Goal: Transaction & Acquisition: Purchase product/service

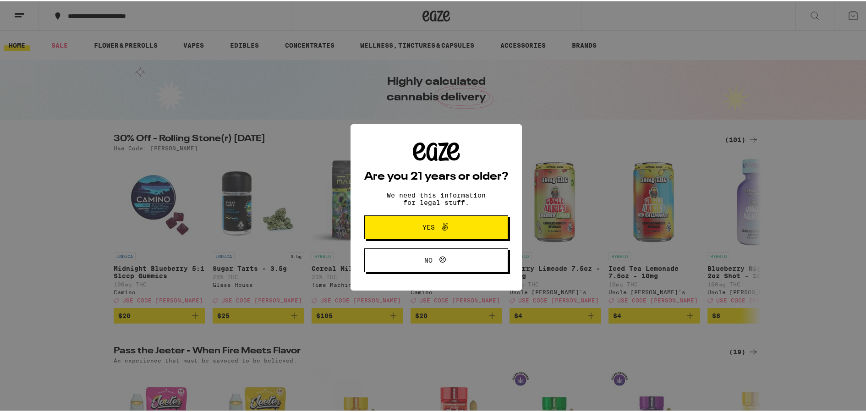
click at [446, 221] on icon at bounding box center [445, 225] width 11 height 11
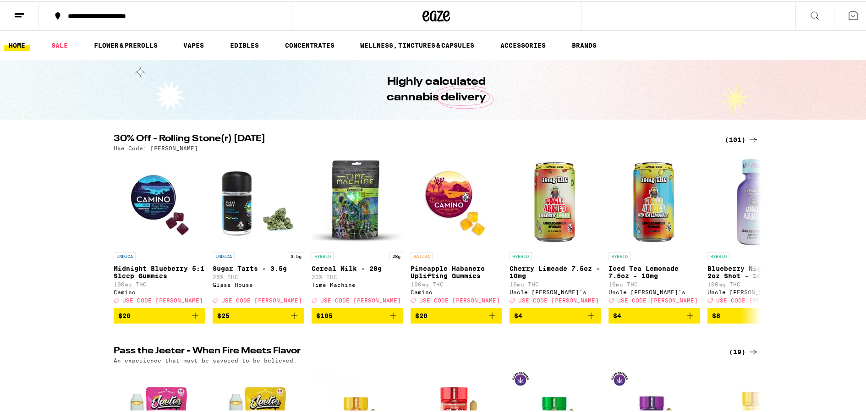
click at [845, 21] on button at bounding box center [853, 14] width 38 height 28
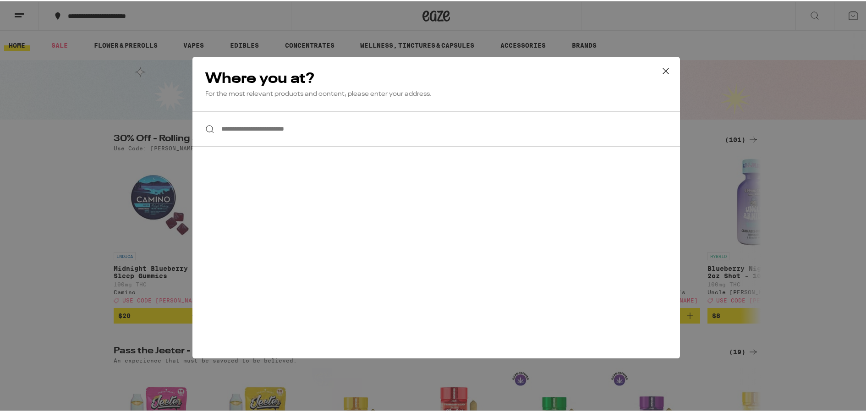
click at [662, 69] on icon at bounding box center [666, 70] width 14 height 14
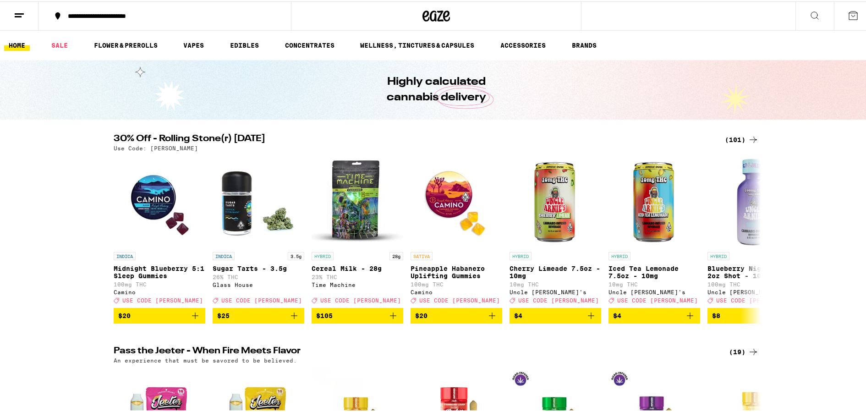
click at [23, 18] on icon at bounding box center [19, 14] width 11 height 11
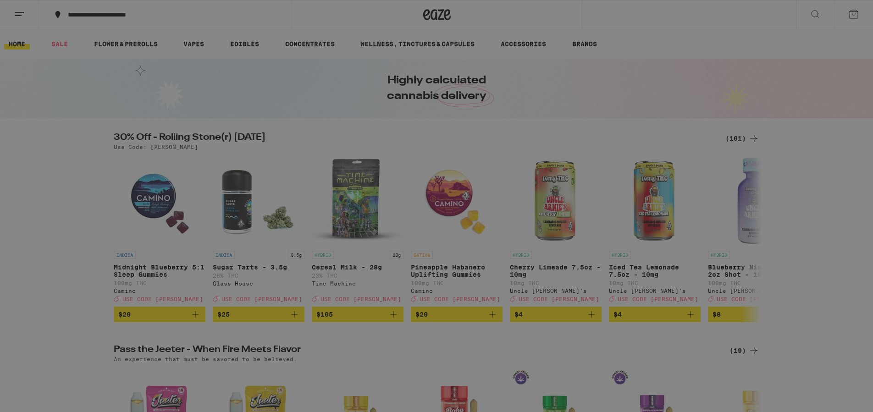
click at [88, 53] on button "Log In" at bounding box center [127, 48] width 161 height 18
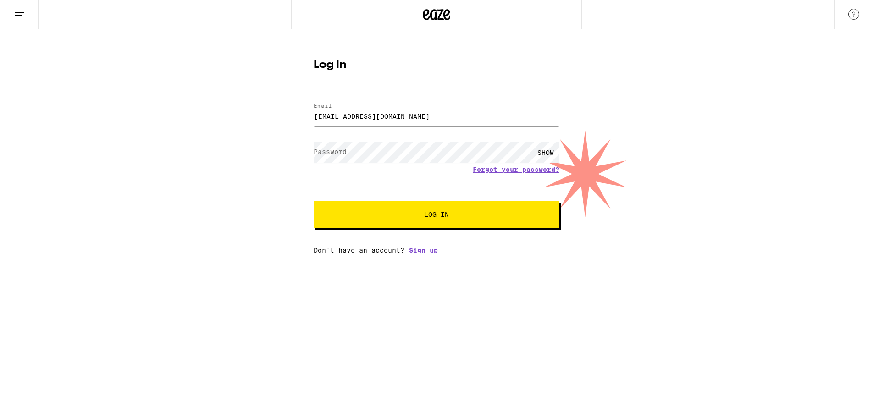
type input "[EMAIL_ADDRESS][DOMAIN_NAME]"
click at [436, 215] on button "Log In" at bounding box center [436, 214] width 246 height 27
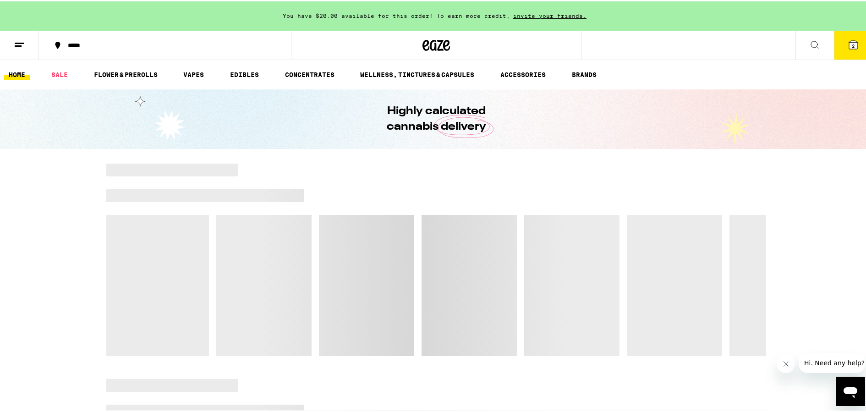
click at [850, 42] on icon at bounding box center [853, 43] width 8 height 8
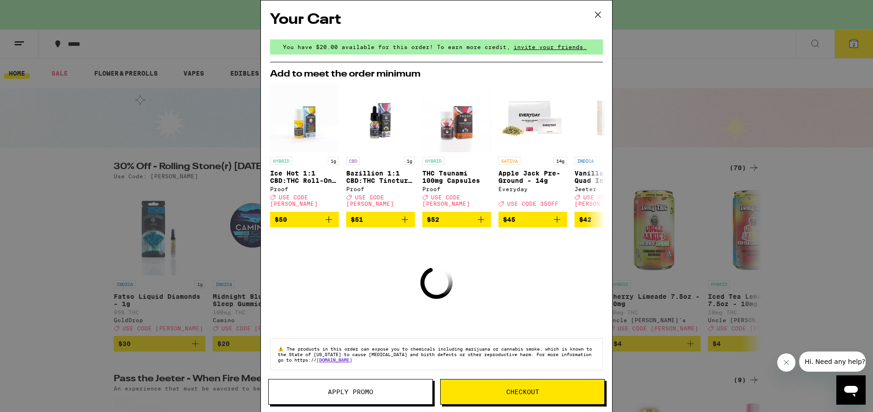
click at [594, 13] on icon at bounding box center [598, 15] width 14 height 14
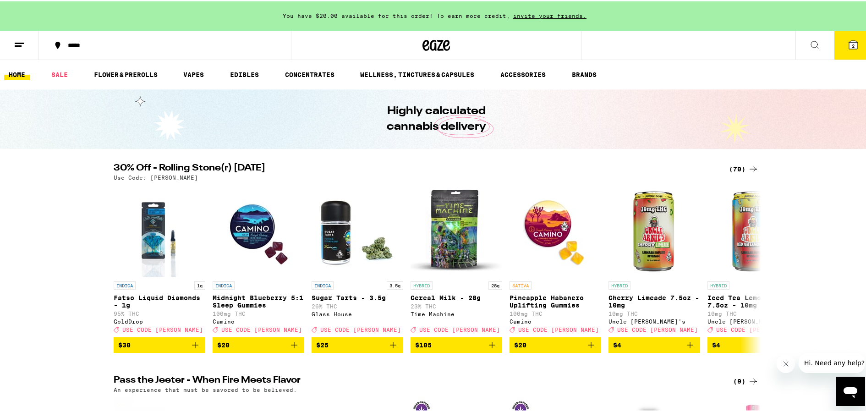
click at [849, 48] on icon at bounding box center [853, 43] width 8 height 8
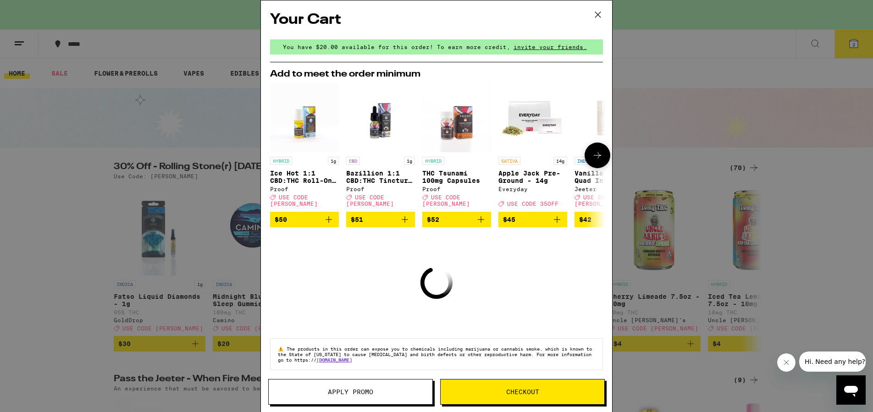
click at [592, 154] on icon at bounding box center [597, 155] width 11 height 11
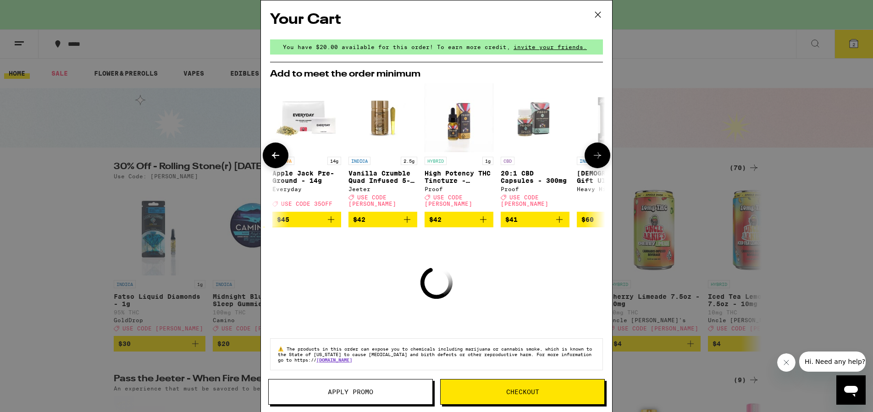
scroll to position [0, 226]
click at [592, 154] on icon at bounding box center [597, 155] width 11 height 11
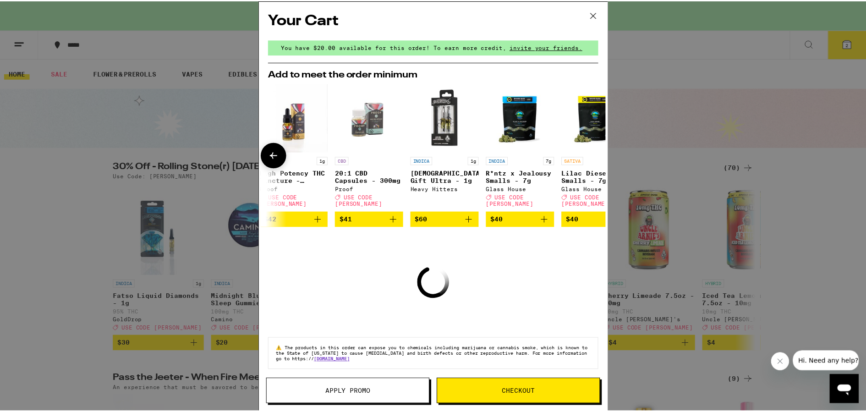
scroll to position [0, 434]
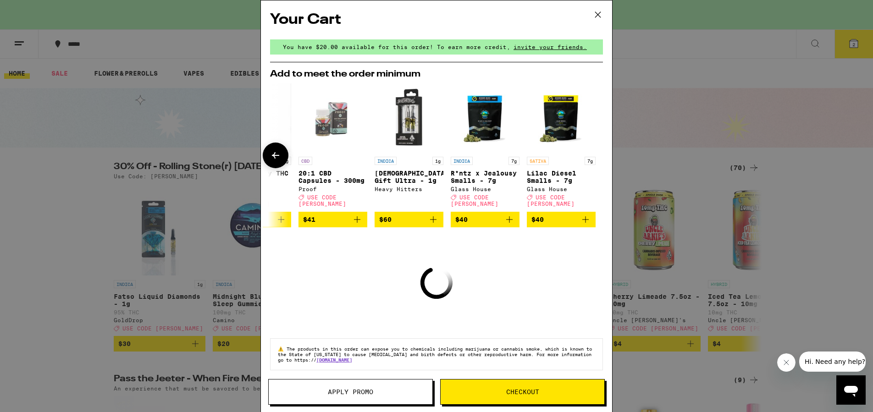
click at [396, 217] on span "$60" at bounding box center [409, 219] width 60 height 11
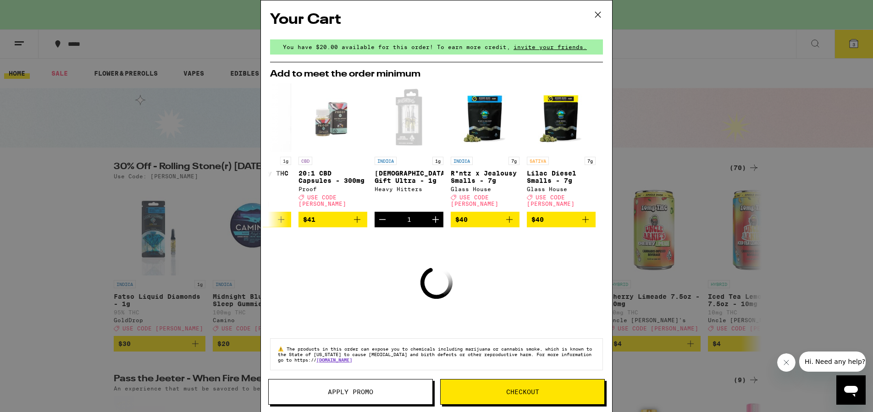
click at [487, 388] on button "Checkout" at bounding box center [522, 392] width 165 height 26
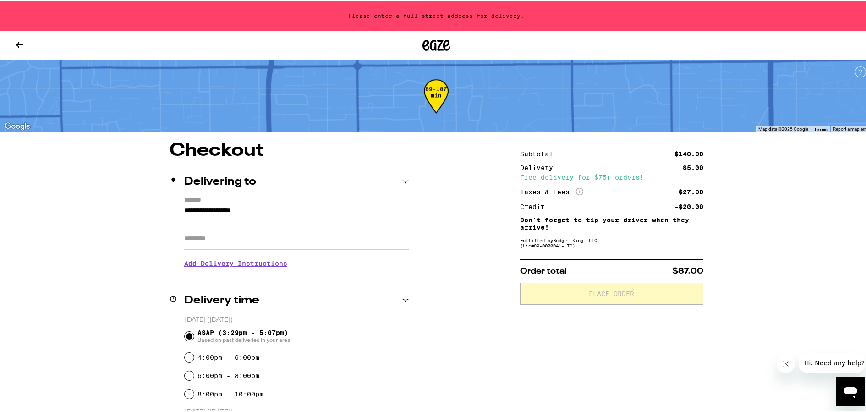
click at [184, 210] on input "**********" at bounding box center [296, 211] width 225 height 16
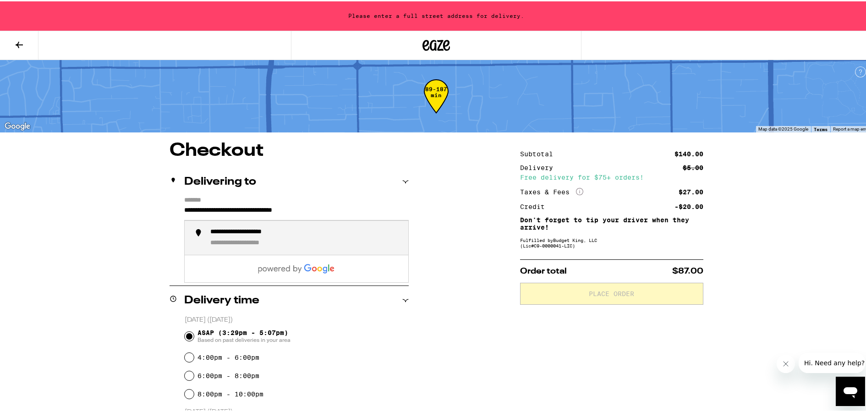
click at [240, 238] on div "**********" at bounding box center [305, 236] width 191 height 19
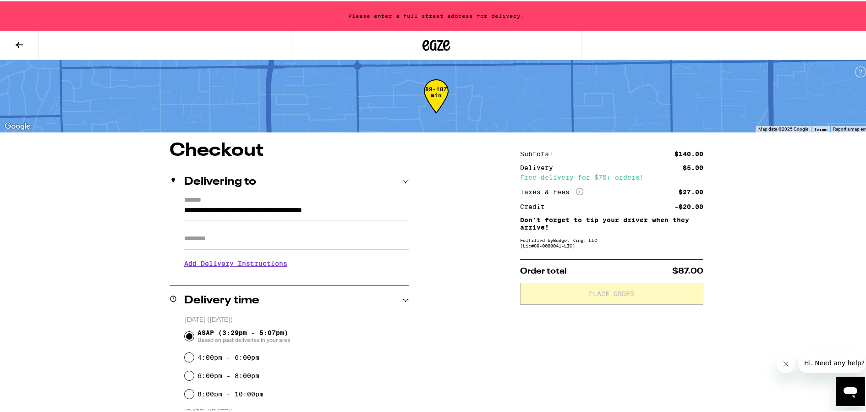
type input "**********"
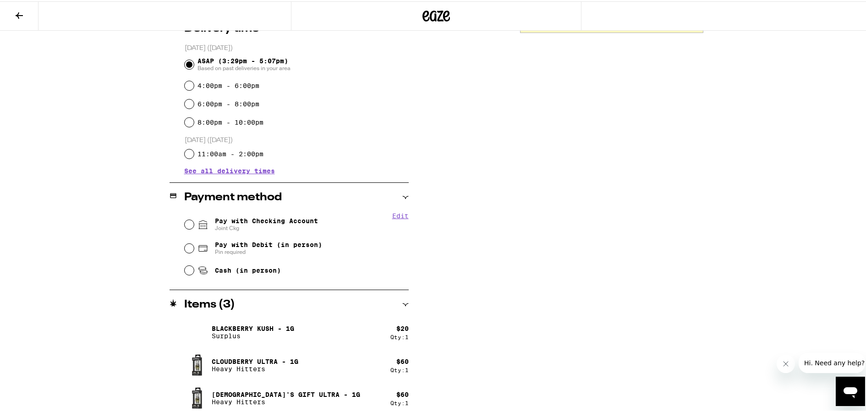
scroll to position [248, 0]
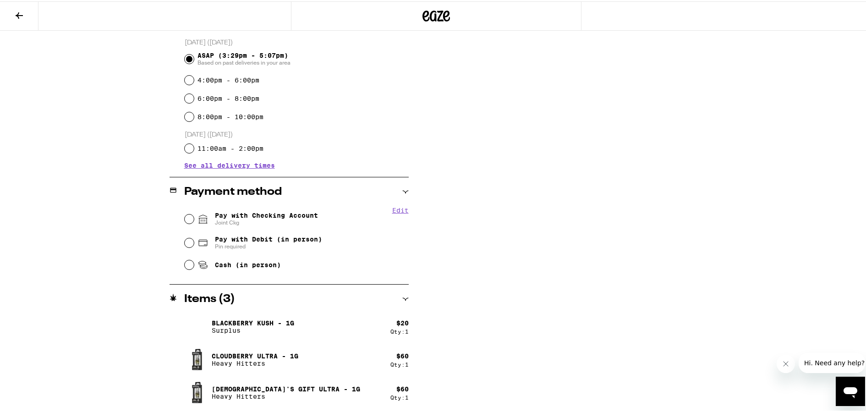
click at [190, 325] on img at bounding box center [197, 326] width 26 height 26
click at [219, 294] on h2 "Items ( 3 )" at bounding box center [209, 297] width 51 height 11
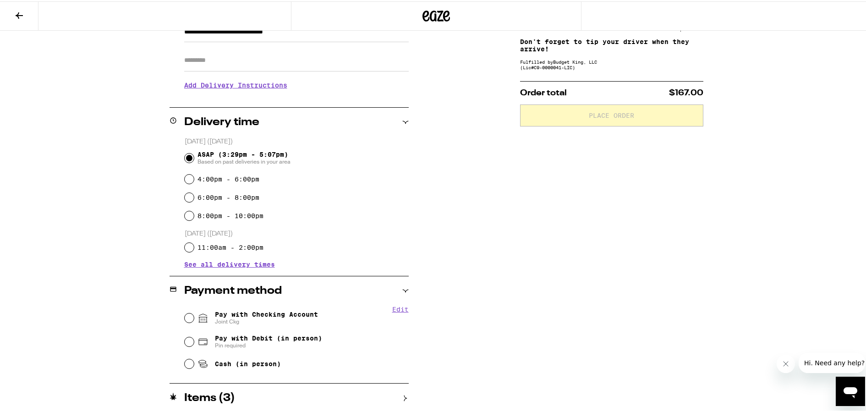
scroll to position [149, 0]
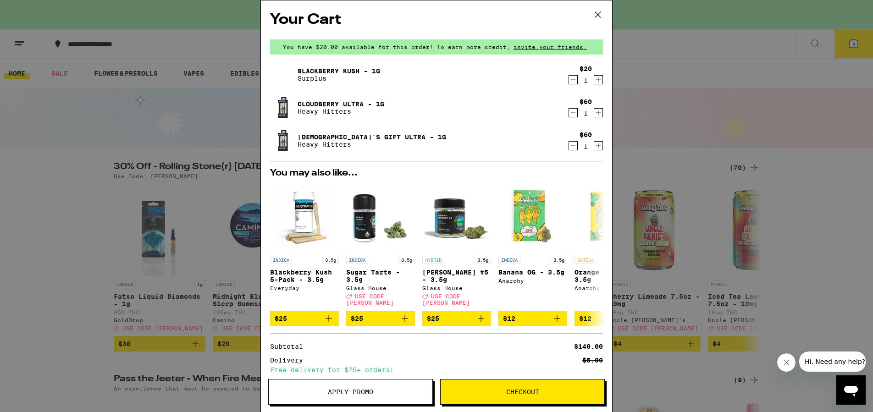
click at [569, 79] on icon "Decrement" at bounding box center [573, 79] width 8 height 11
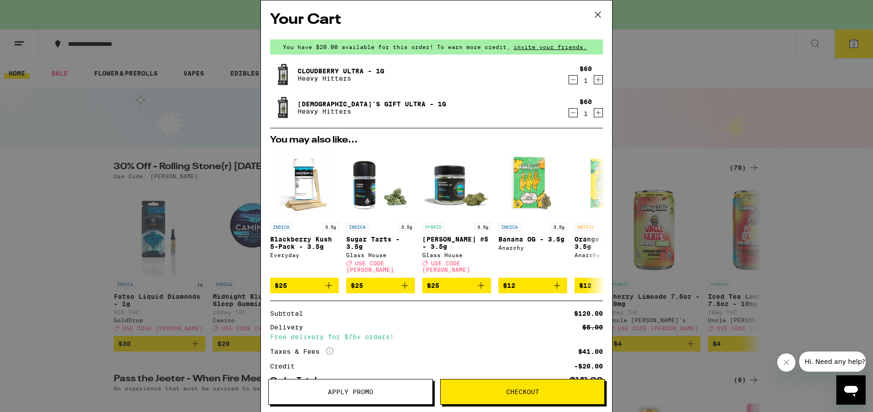
click at [529, 393] on span "Checkout" at bounding box center [522, 392] width 33 height 6
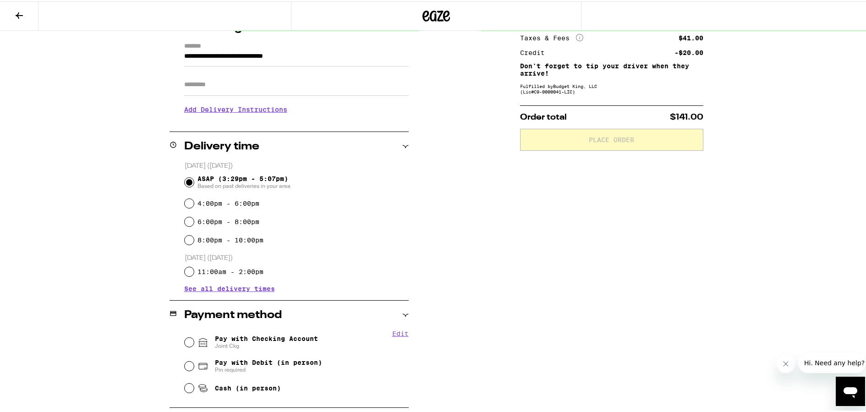
scroll to position [215, 0]
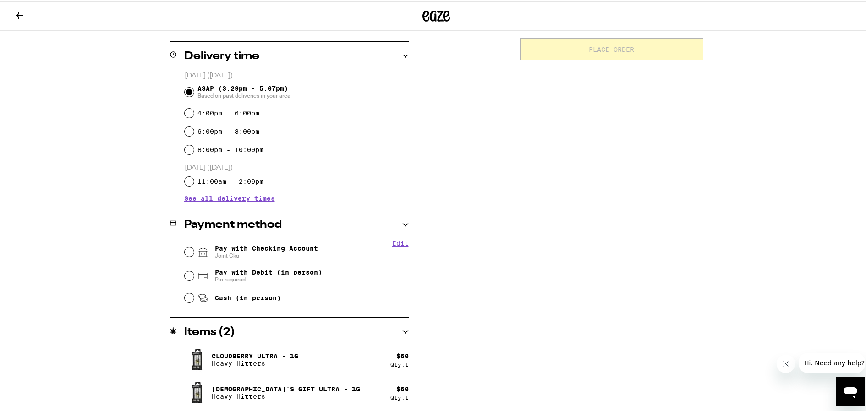
click at [185, 275] on input "Pay with Debit (in person) Pin required" at bounding box center [189, 274] width 9 height 9
radio input "true"
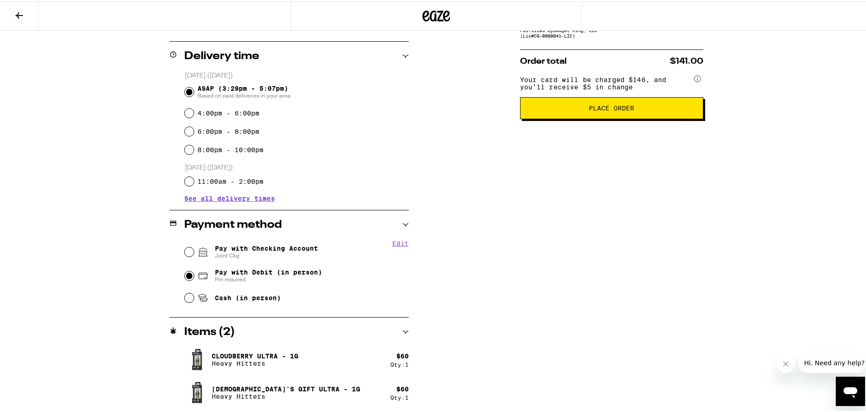
click at [603, 110] on span "Place Order" at bounding box center [611, 107] width 45 height 6
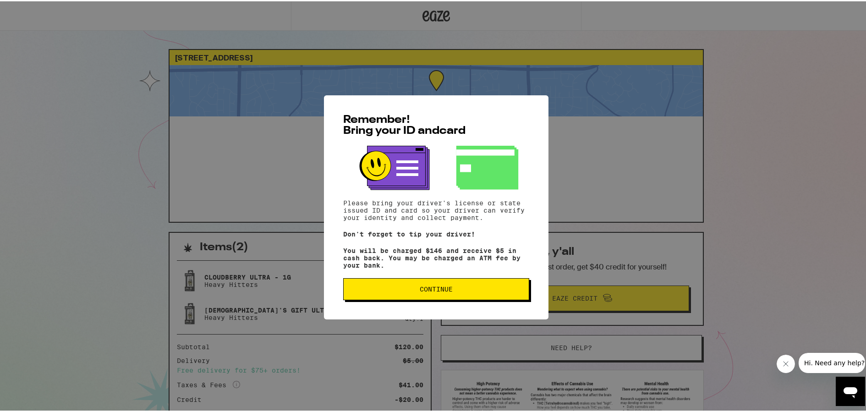
click at [437, 291] on span "Continue" at bounding box center [436, 288] width 33 height 6
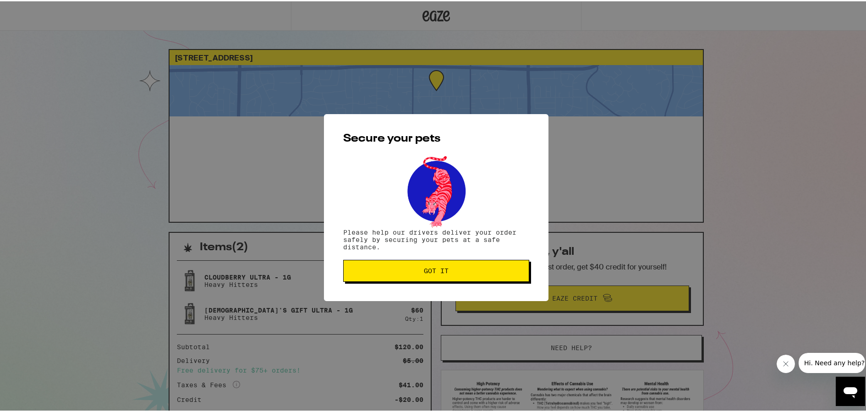
click at [439, 275] on button "Got it" at bounding box center [436, 269] width 186 height 22
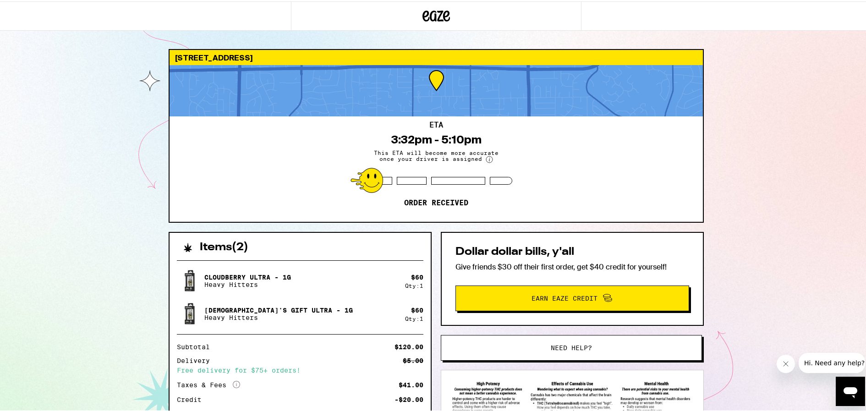
click at [91, 132] on div "[STREET_ADDRESS] 3:32pm - 5:10pm This ETA will become more accurate once your d…" at bounding box center [436, 257] width 873 height 515
click at [101, 125] on div "[STREET_ADDRESS] 3:32pm - 5:10pm This ETA will become more accurate once your d…" at bounding box center [436, 257] width 873 height 515
